Goal: Transaction & Acquisition: Book appointment/travel/reservation

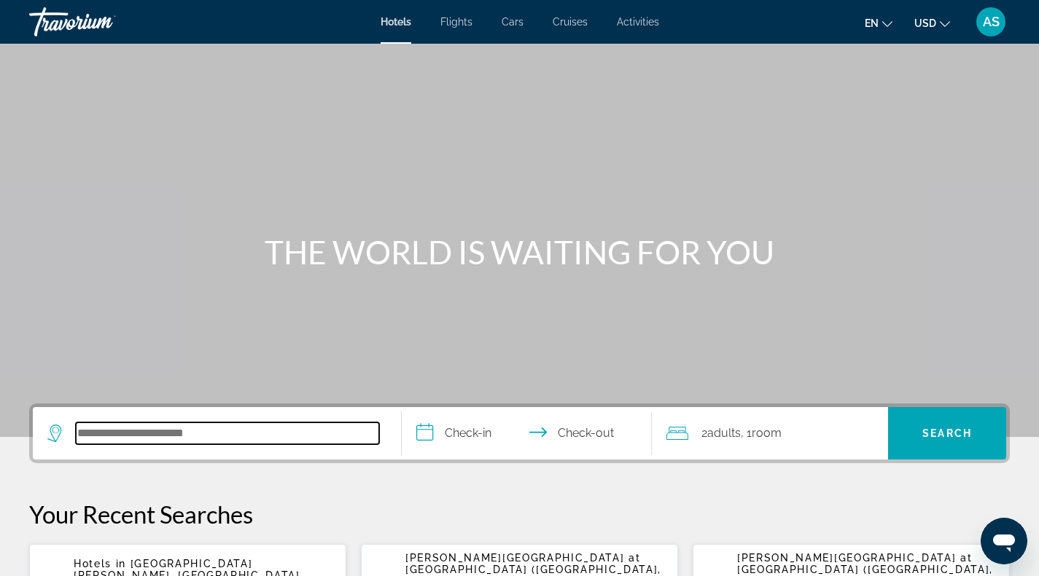
click at [121, 436] on input "Search hotel destination" at bounding box center [227, 434] width 303 height 22
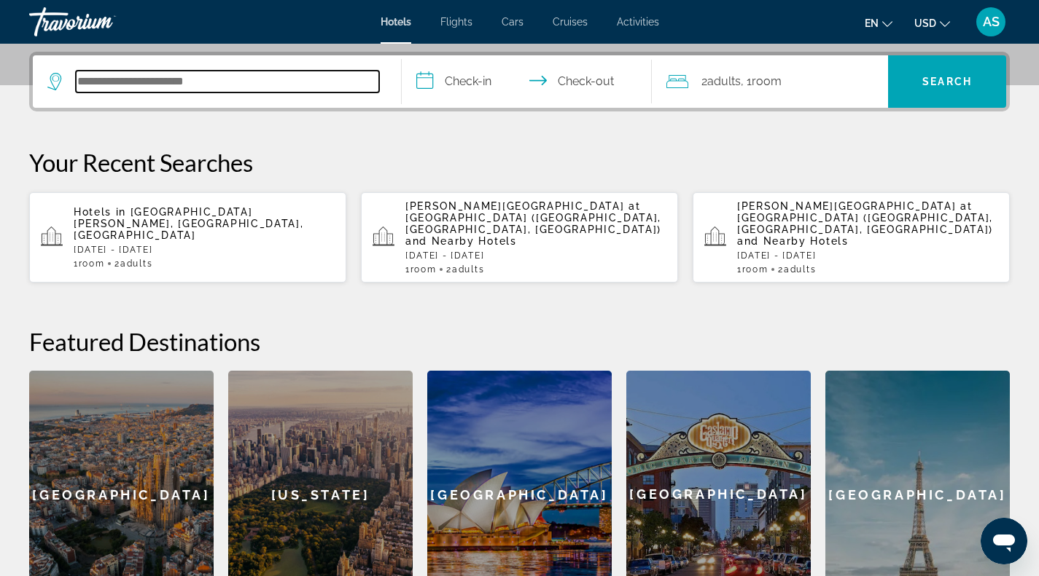
scroll to position [354, 0]
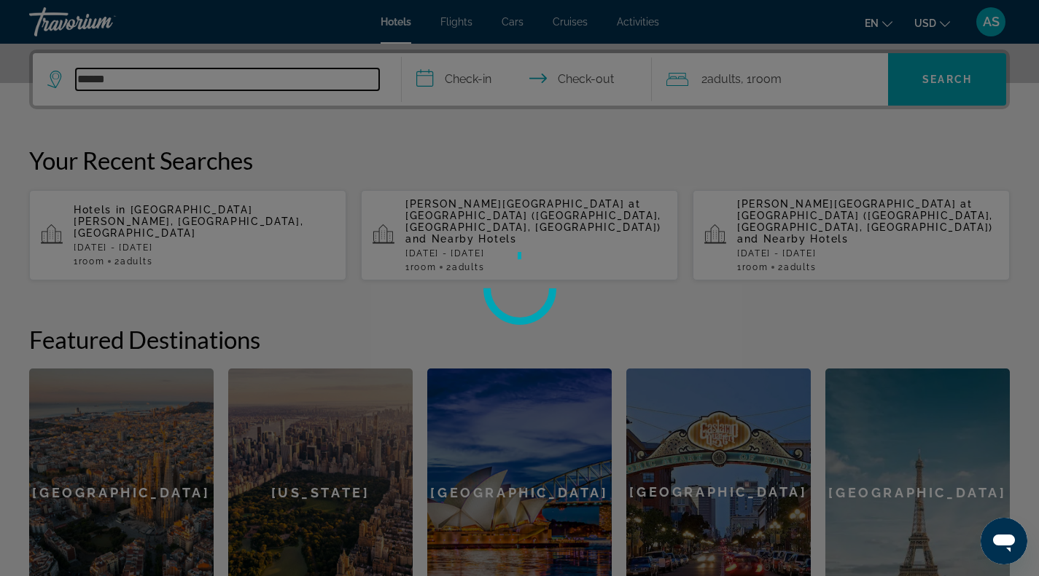
type input "*****"
click at [171, 70] on div at bounding box center [519, 288] width 1039 height 576
click at [175, 75] on div at bounding box center [519, 288] width 1039 height 576
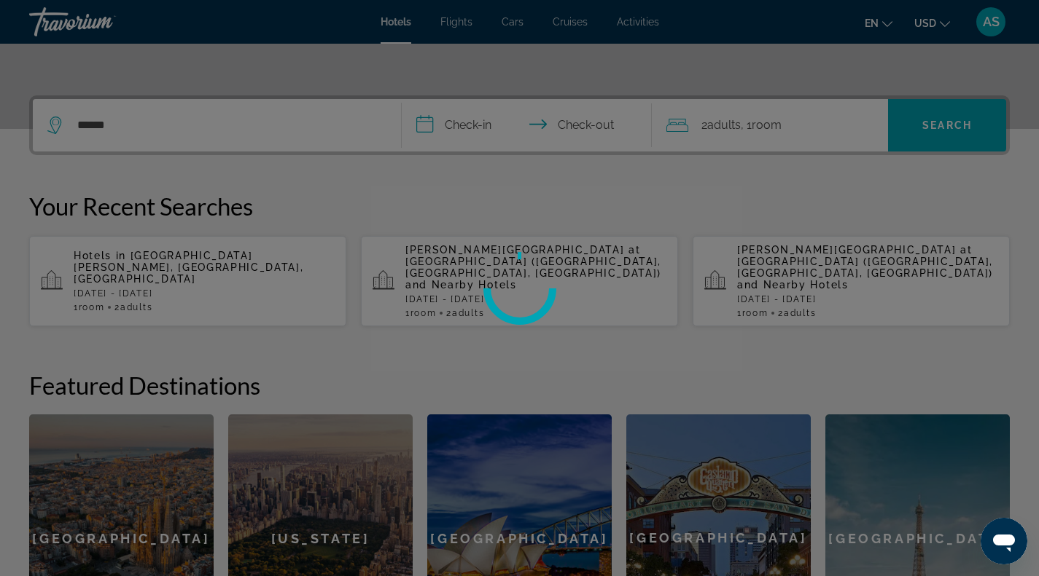
scroll to position [308, 0]
